Goal: Information Seeking & Learning: Check status

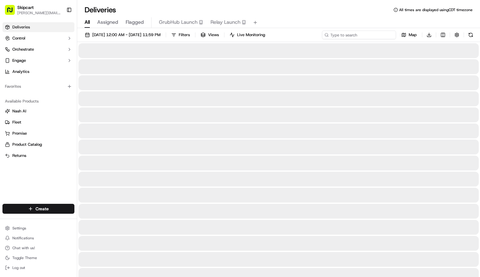
click at [355, 37] on input at bounding box center [359, 35] width 74 height 9
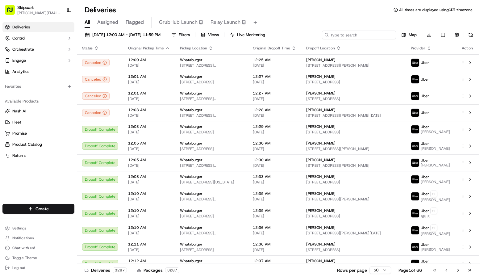
paste input "job_NHDgdHPBKnZnCk3GNEBiPa"
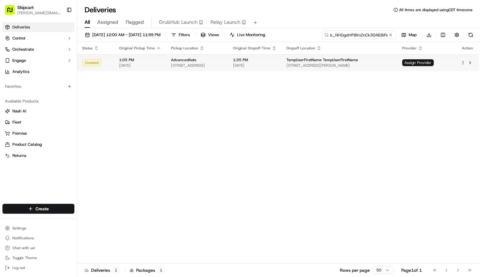
type input "job_NHDgdHPBKnZnCk3GNEBiPa"
click at [140, 64] on span "[DATE]" at bounding box center [140, 65] width 42 height 5
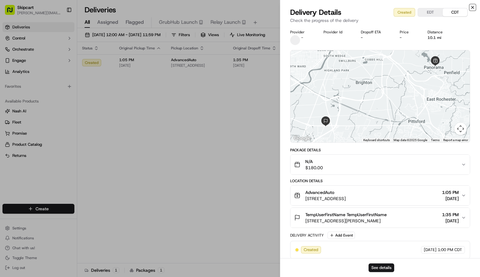
click at [473, 7] on icon "button" at bounding box center [473, 7] width 5 height 5
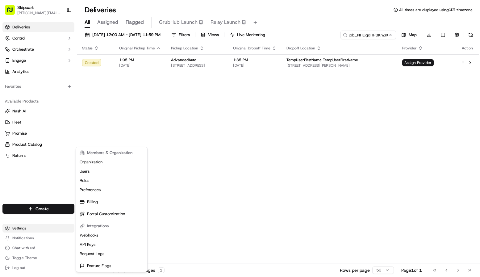
click at [21, 227] on html "Skipcart [PERSON_NAME][EMAIL_ADDRESS][DOMAIN_NAME] Toggle Sidebar Deliveries Co…" at bounding box center [240, 138] width 480 height 277
click at [84, 254] on link "Request Logs" at bounding box center [111, 253] width 69 height 9
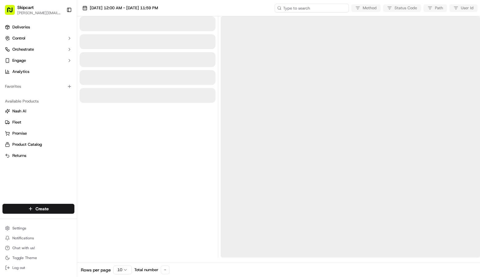
click at [319, 7] on input at bounding box center [312, 8] width 74 height 9
paste input "job_NHDgdHPBKnZnCk3GNEBiPa"
type input "job_NHDgdHPBKnZnCk3GNEBiPa"
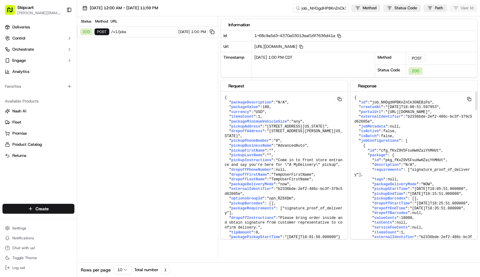
click at [388, 114] on span ""[URL][DOMAIN_NAME]"" at bounding box center [408, 112] width 44 height 4
drag, startPoint x: 389, startPoint y: 106, endPoint x: 449, endPoint y: 107, distance: 59.9
click at [439, 107] on span ""[DATE]T18:00:51.597953"" at bounding box center [412, 107] width 53 height 4
click at [258, 56] on div "[DATE] 1:00 PM CDT" at bounding box center [313, 64] width 123 height 25
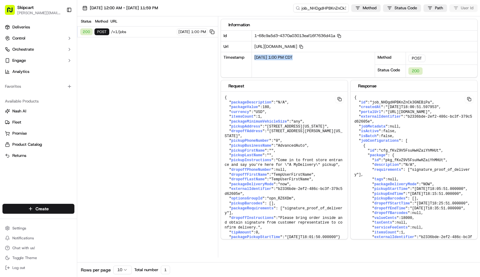
click at [258, 56] on div "[DATE] 1:00 PM CDT" at bounding box center [313, 64] width 123 height 25
drag, startPoint x: 449, startPoint y: 106, endPoint x: 390, endPoint y: 106, distance: 58.7
click at [390, 106] on span ""[DATE]T18:00:51.597953"" at bounding box center [412, 107] width 53 height 4
click at [336, 5] on input "job_NHDgdHPBKnZnCk3GNEBiPa" at bounding box center [312, 8] width 74 height 9
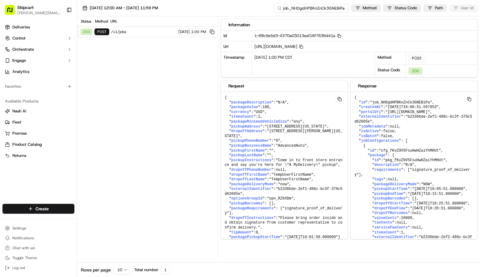
click at [336, 5] on input "job_NHDgdHPBKnZnCk3GNEBiPa" at bounding box center [312, 8] width 74 height 9
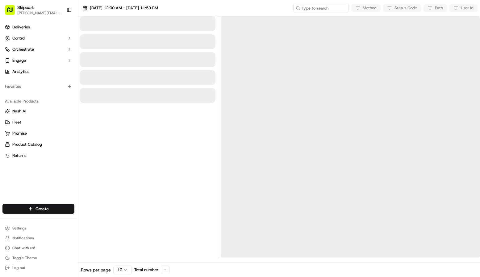
click at [416, 9] on div "Method Status Code Path User Id" at bounding box center [386, 8] width 184 height 9
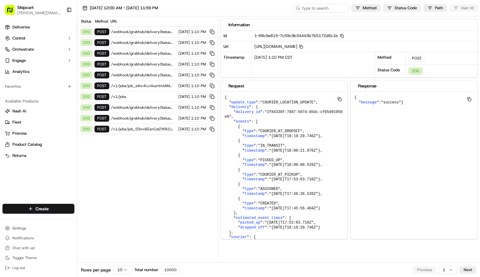
click at [390, 6] on html "Skipcart [PERSON_NAME][EMAIL_ADDRESS][DOMAIN_NAME] Toggle Sidebar Deliveries Co…" at bounding box center [240, 138] width 480 height 277
click at [380, 28] on span "400" at bounding box center [378, 29] width 7 height 6
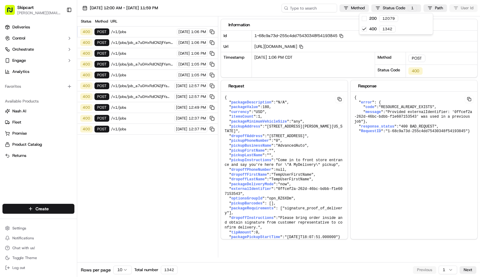
click at [129, 73] on html "Skipcart [PERSON_NAME][EMAIL_ADDRESS][DOMAIN_NAME] Toggle Sidebar Deliveries Co…" at bounding box center [240, 138] width 480 height 277
click at [141, 83] on span "/v1/jobs/job_a7uGHxRdCN2jfYsm5Jgxeq/cancel" at bounding box center [141, 85] width 61 height 5
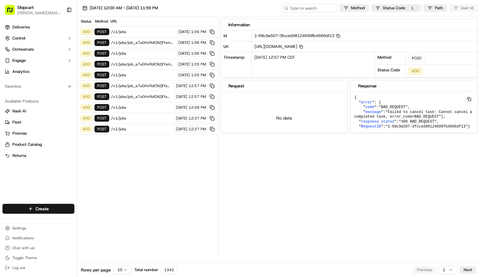
click at [140, 72] on div "400 POST /v1/jobs [DATE] 1:05 PM" at bounding box center [147, 75] width 141 height 11
